Goal: Information Seeking & Learning: Learn about a topic

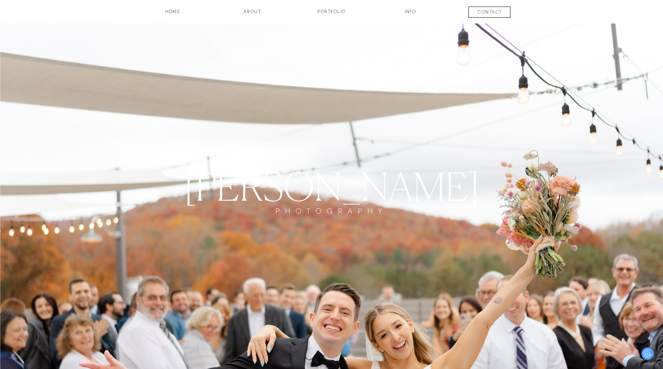
click at [408, 13] on h3 "INFO" at bounding box center [410, 14] width 39 height 13
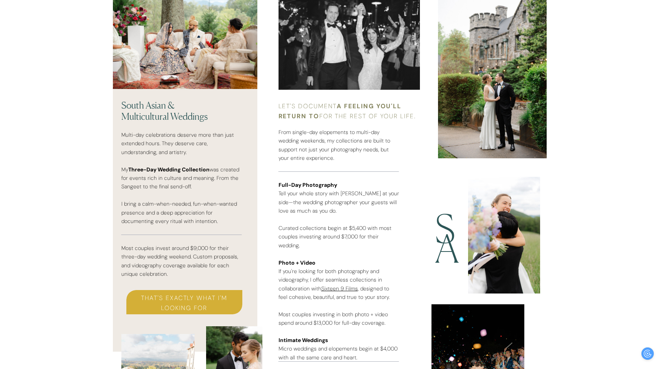
scroll to position [1903, 0]
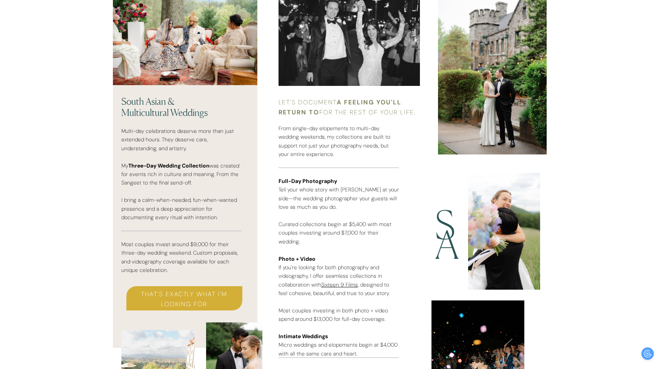
click at [379, 277] on p "Full-Day Photography Tell your whole story with [PERSON_NAME] at your side—the …" at bounding box center [338, 263] width 121 height 173
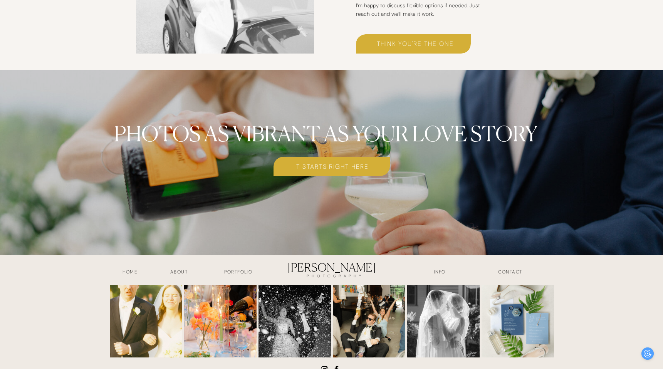
scroll to position [3394, 0]
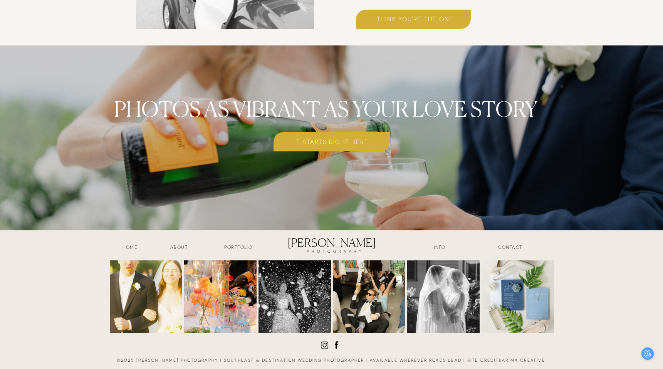
click at [154, 297] on img at bounding box center [146, 296] width 72 height 72
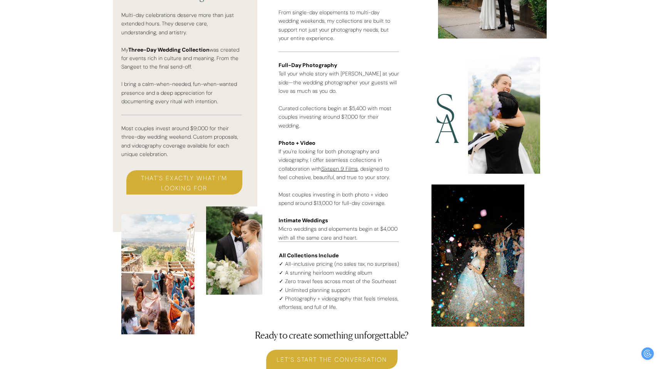
scroll to position [2027, 0]
